Goal: Information Seeking & Learning: Learn about a topic

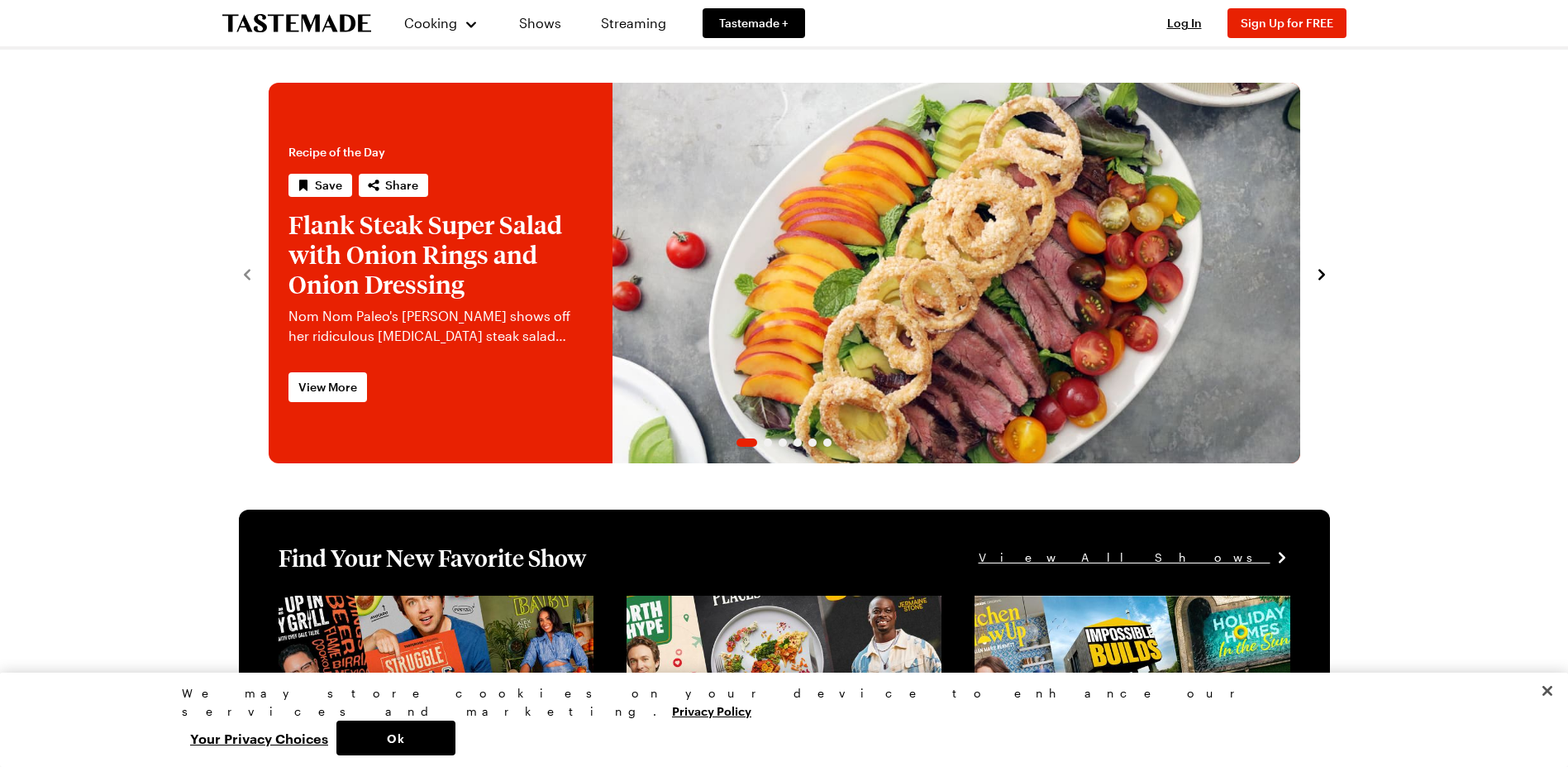
click at [430, 81] on link "Recipes" at bounding box center [461, 84] width 126 height 36
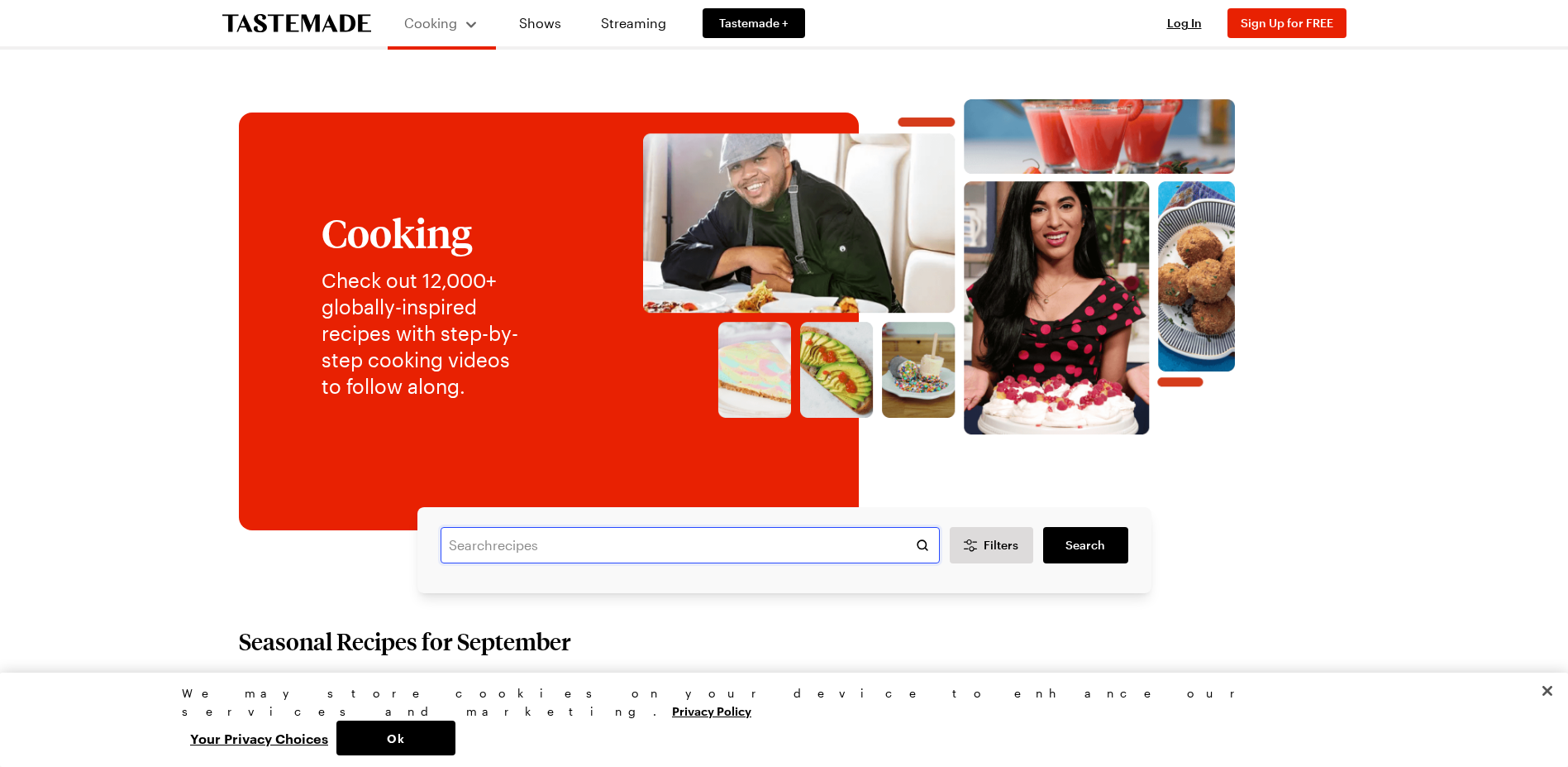
click at [480, 544] on input "text" at bounding box center [691, 545] width 500 height 36
type input "cauliflower"
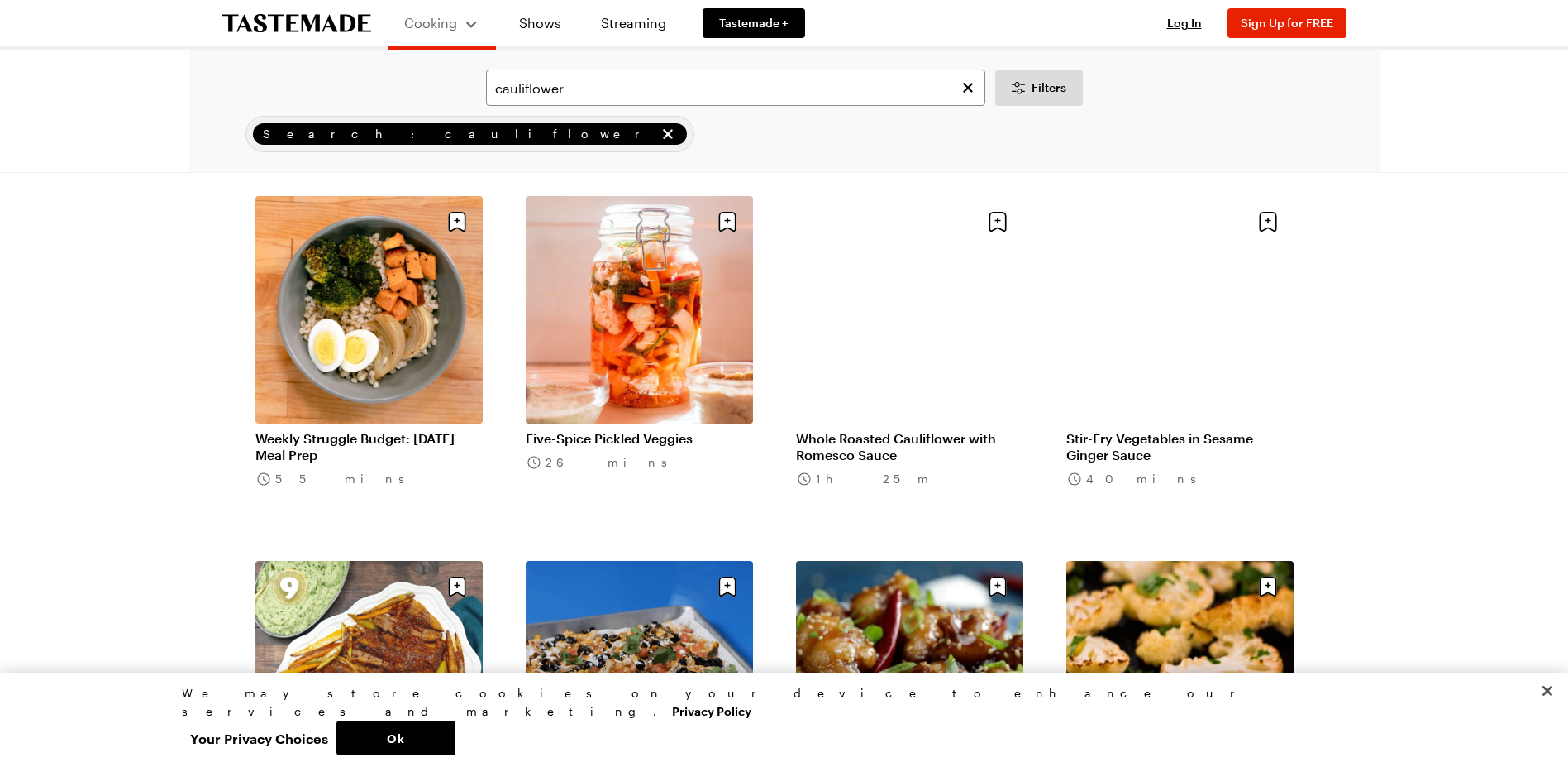
scroll to position [1736, 0]
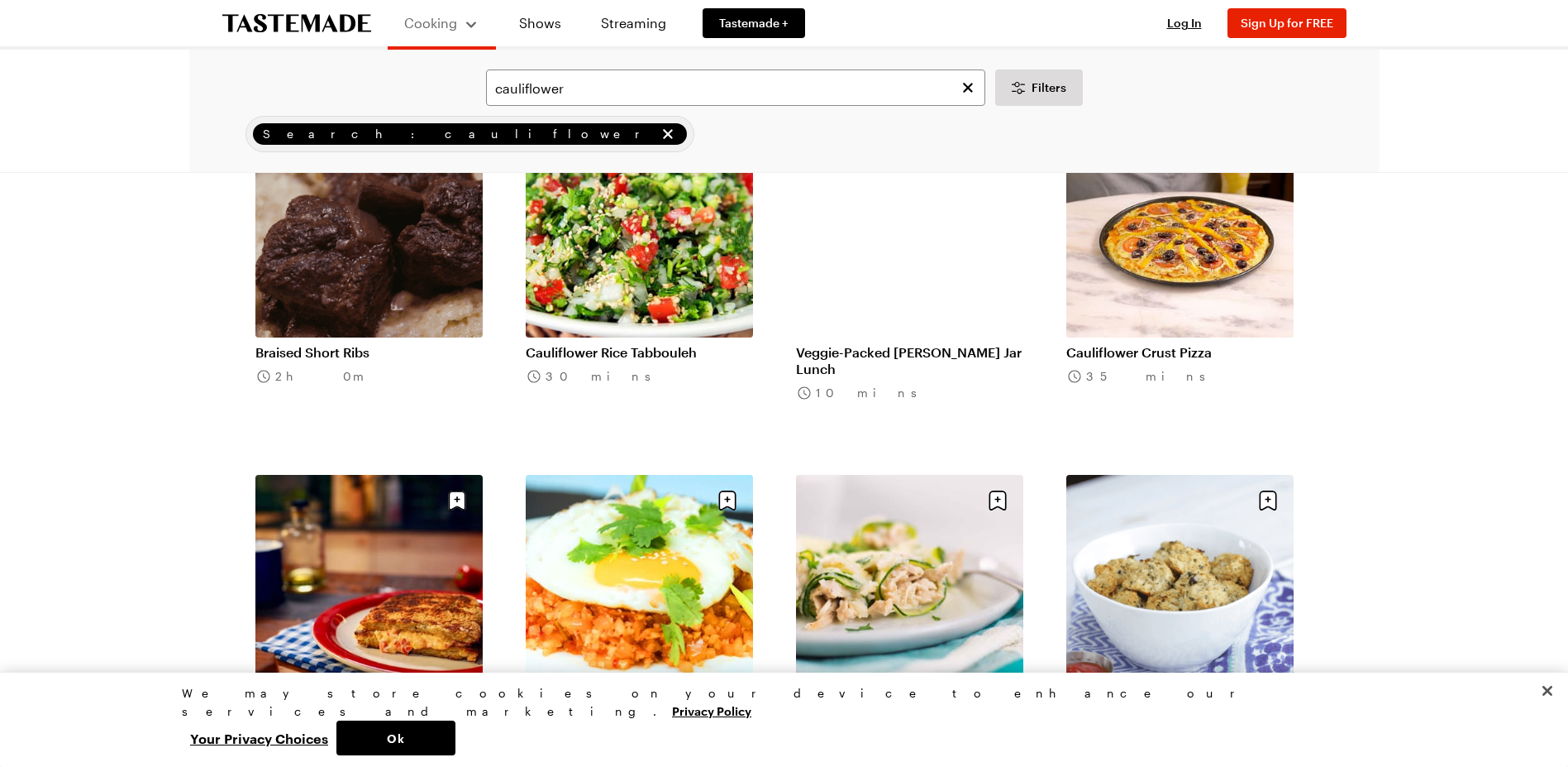
scroll to position [3887, 0]
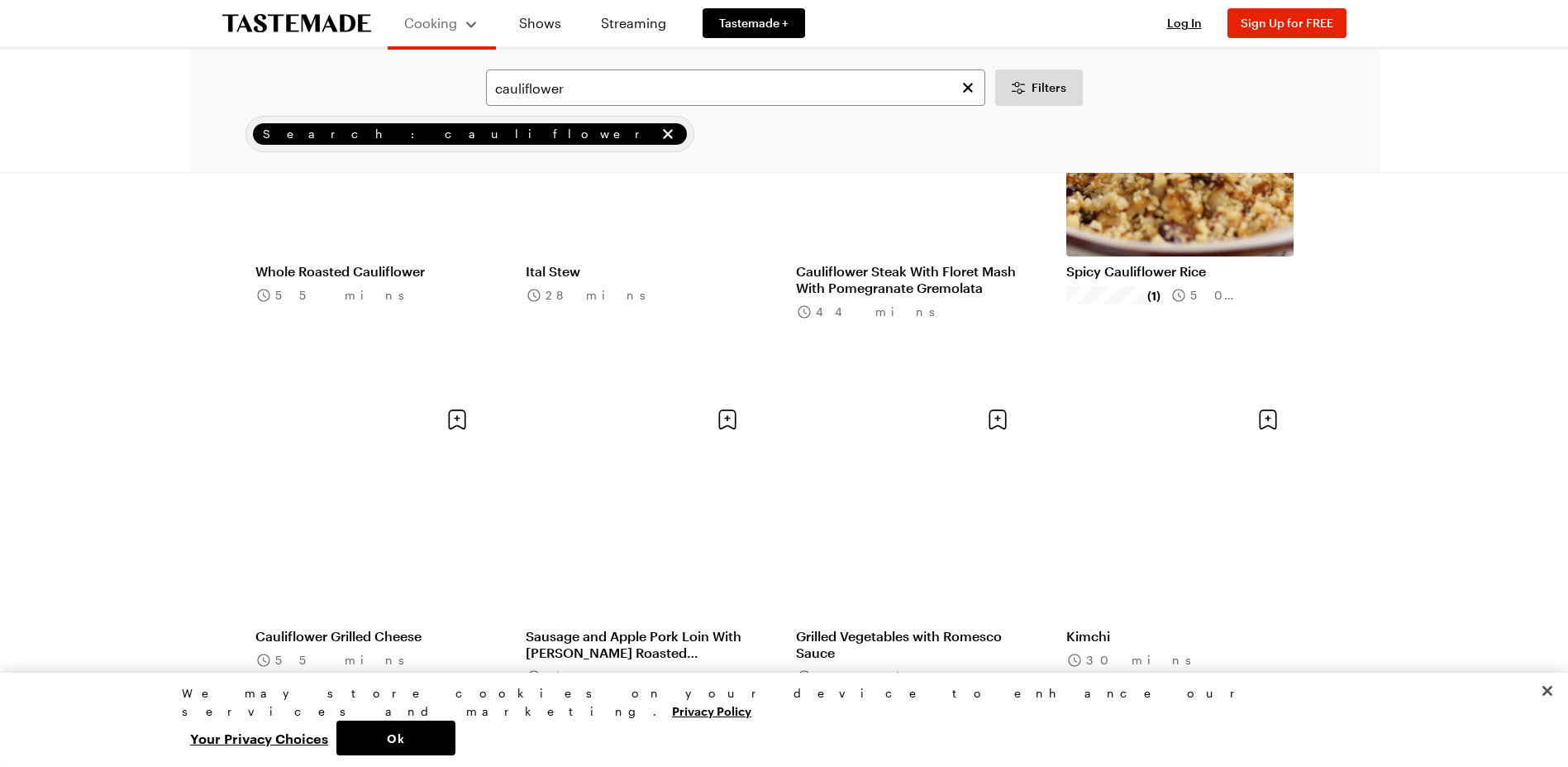
scroll to position [5789, 0]
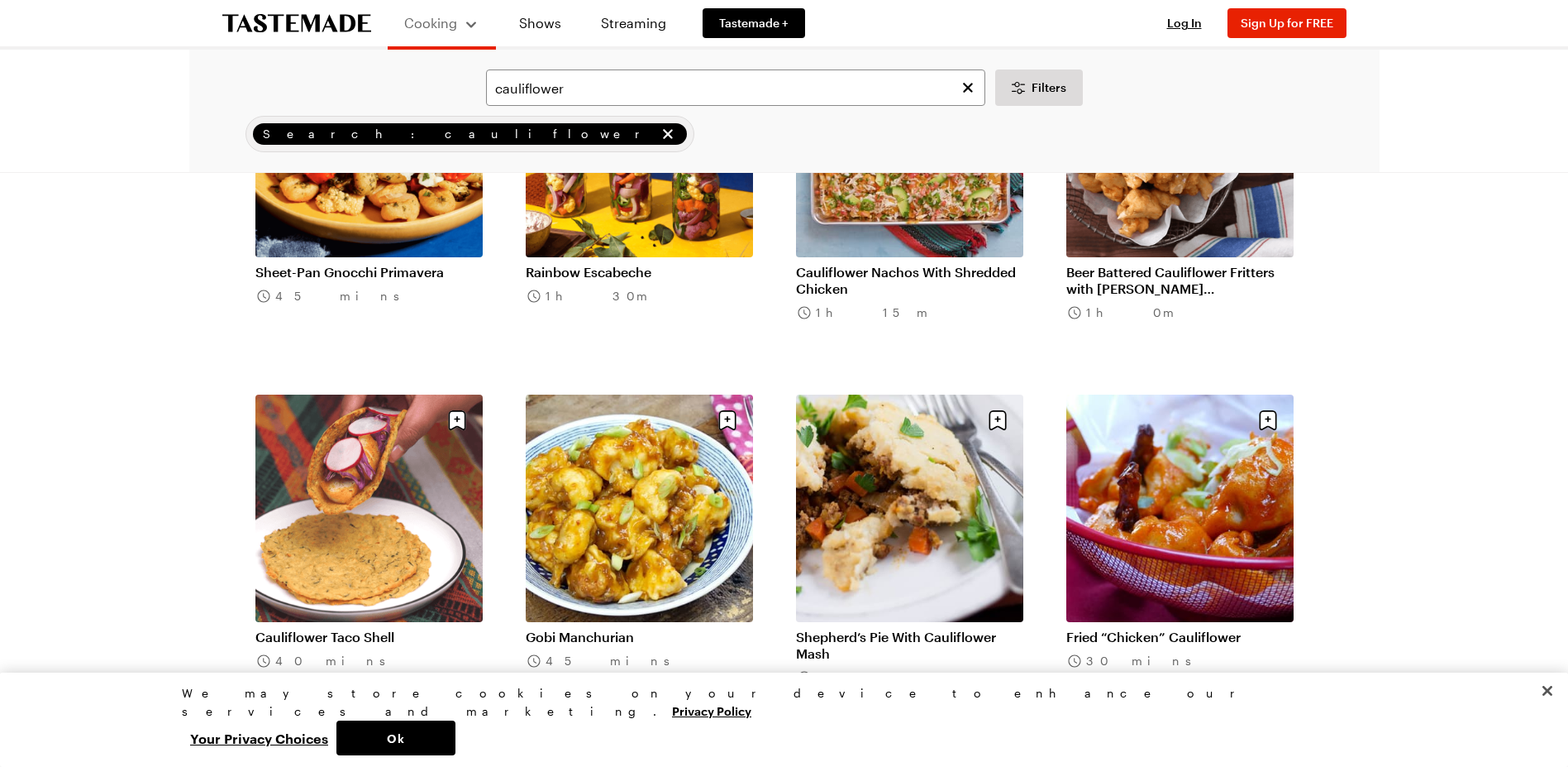
scroll to position [7277, 0]
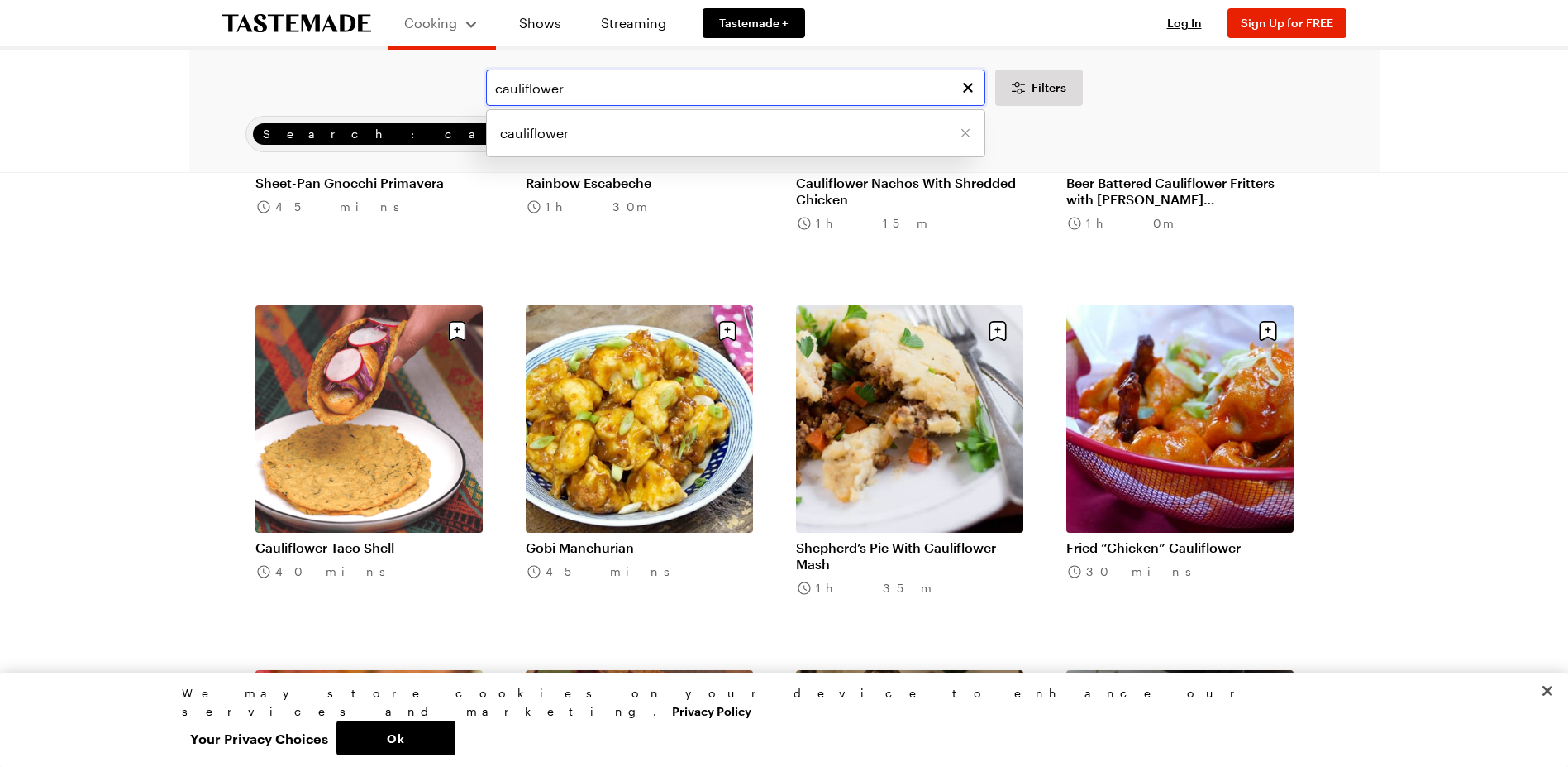
click at [666, 96] on input "cauliflower" at bounding box center [736, 88] width 500 height 36
type input "cauliflower gruyere"
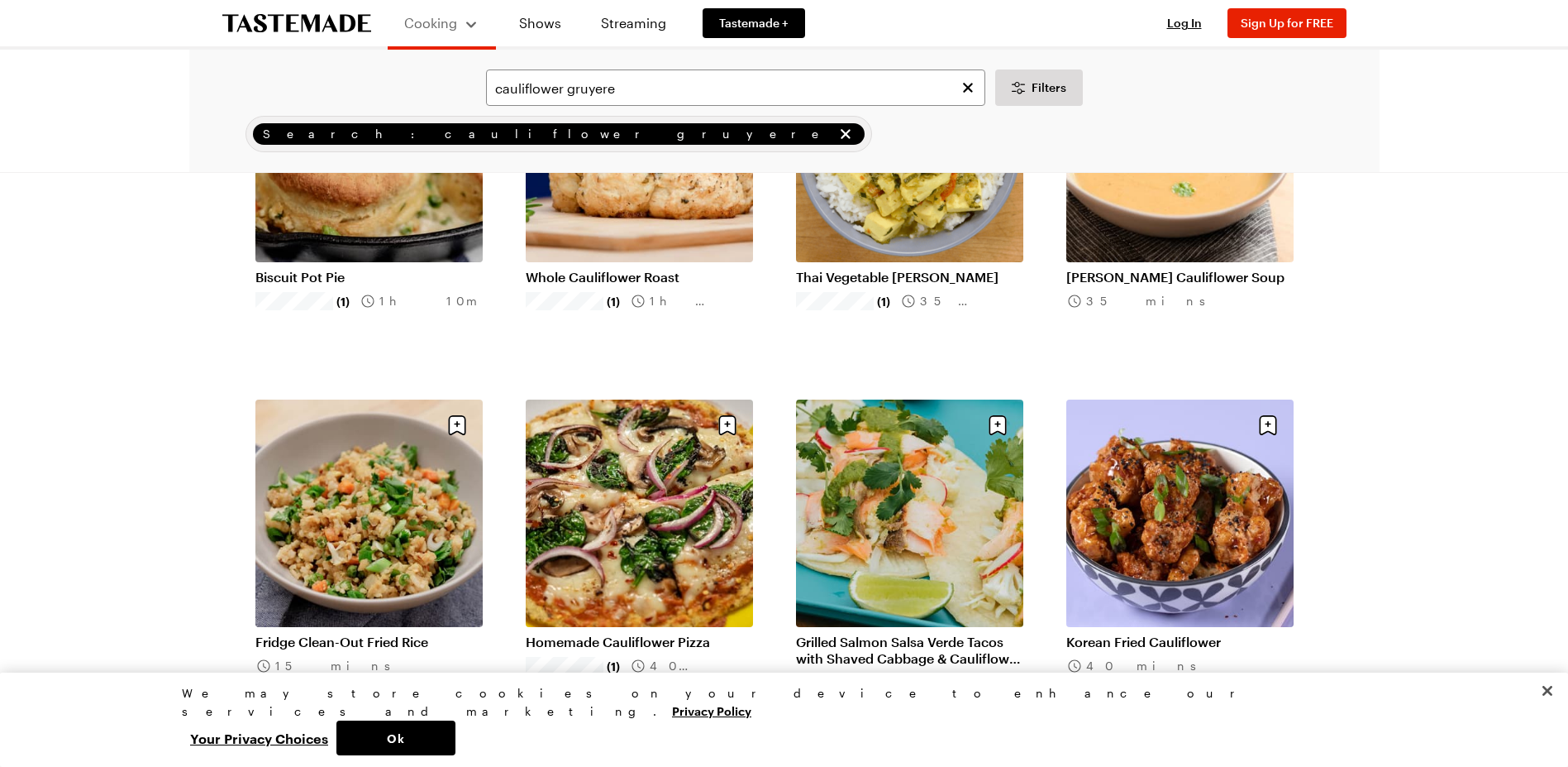
scroll to position [579, 0]
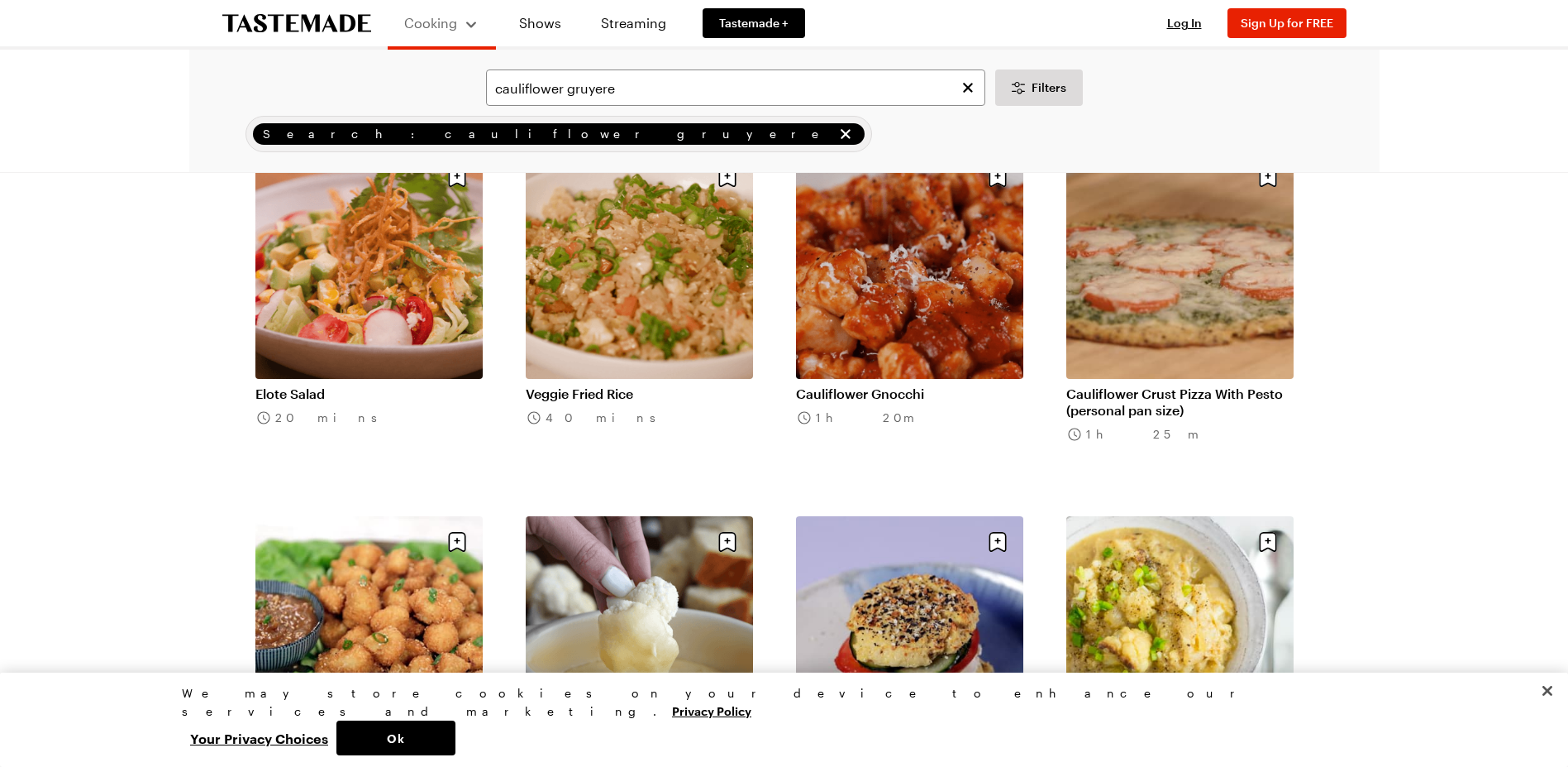
scroll to position [3059, 0]
